Goal: Task Accomplishment & Management: Manage account settings

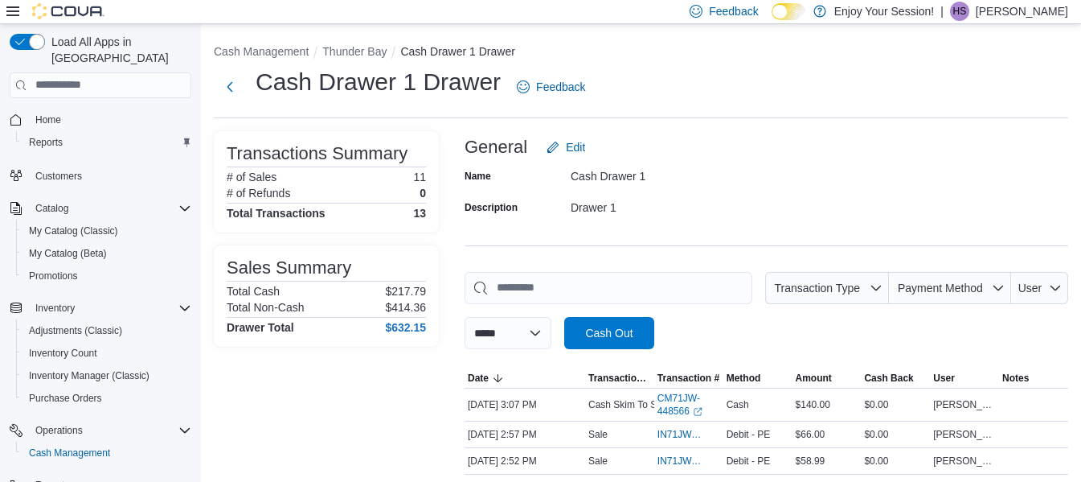
scroll to position [287, 0]
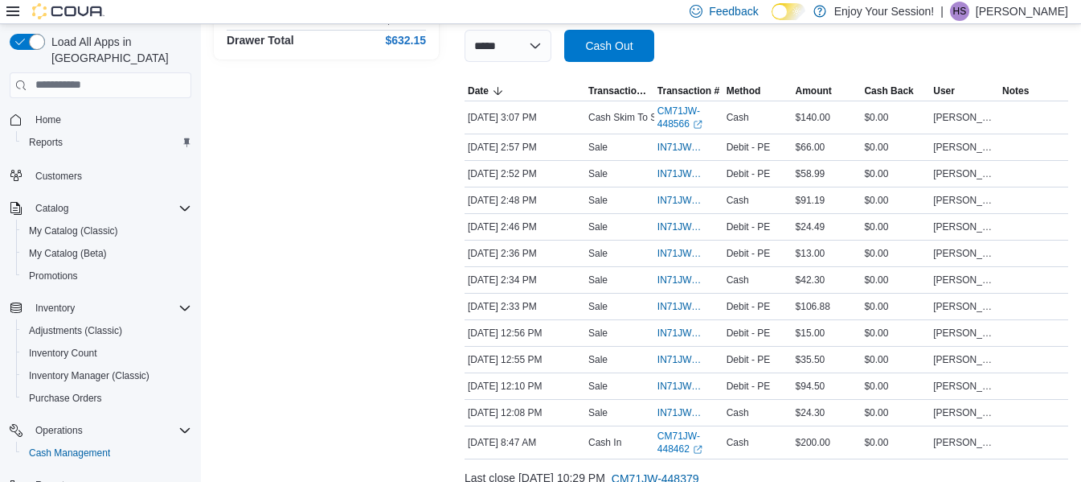
click at [1008, 9] on p "[PERSON_NAME]" at bounding box center [1022, 11] width 92 height 19
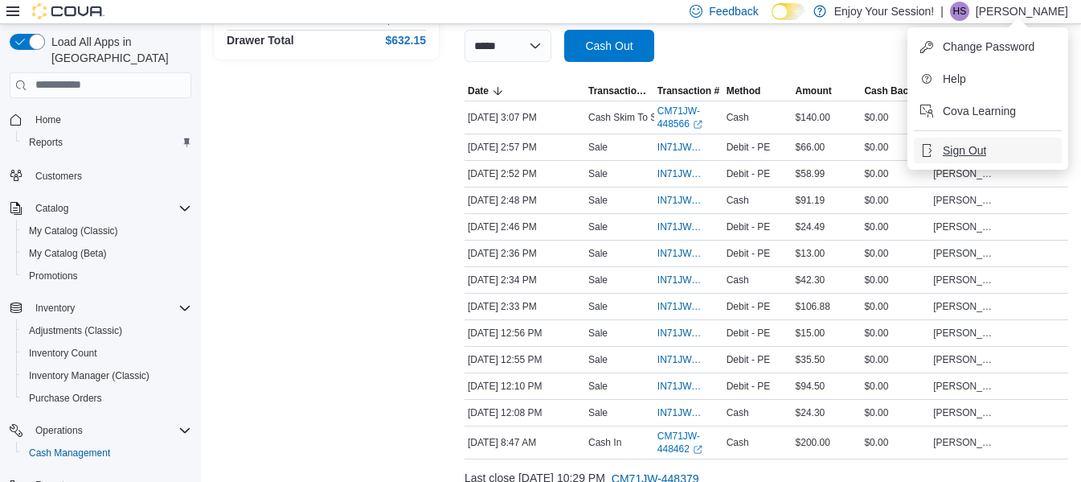
click at [973, 154] on span "Sign Out" at bounding box center [964, 150] width 43 height 16
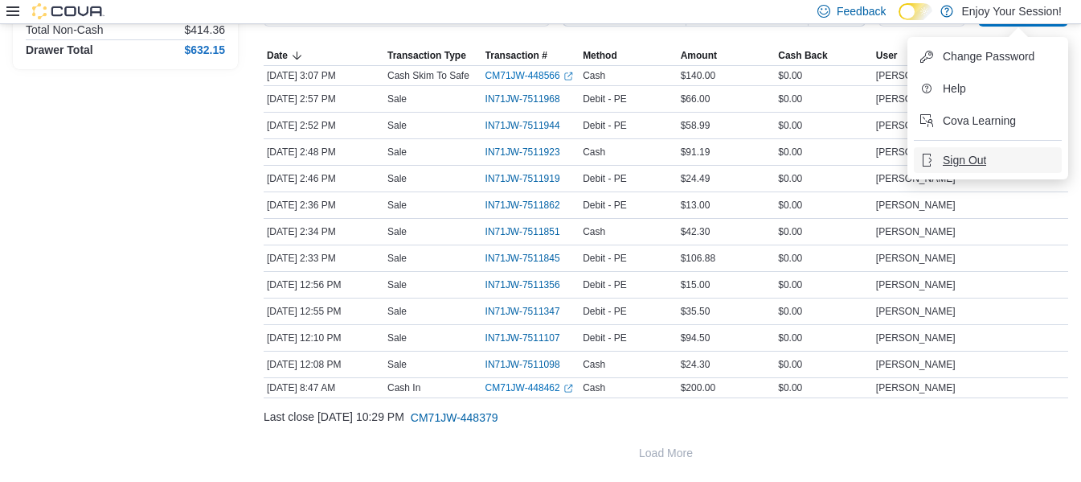
scroll to position [277, 0]
